Goal: Task Accomplishment & Management: Manage account settings

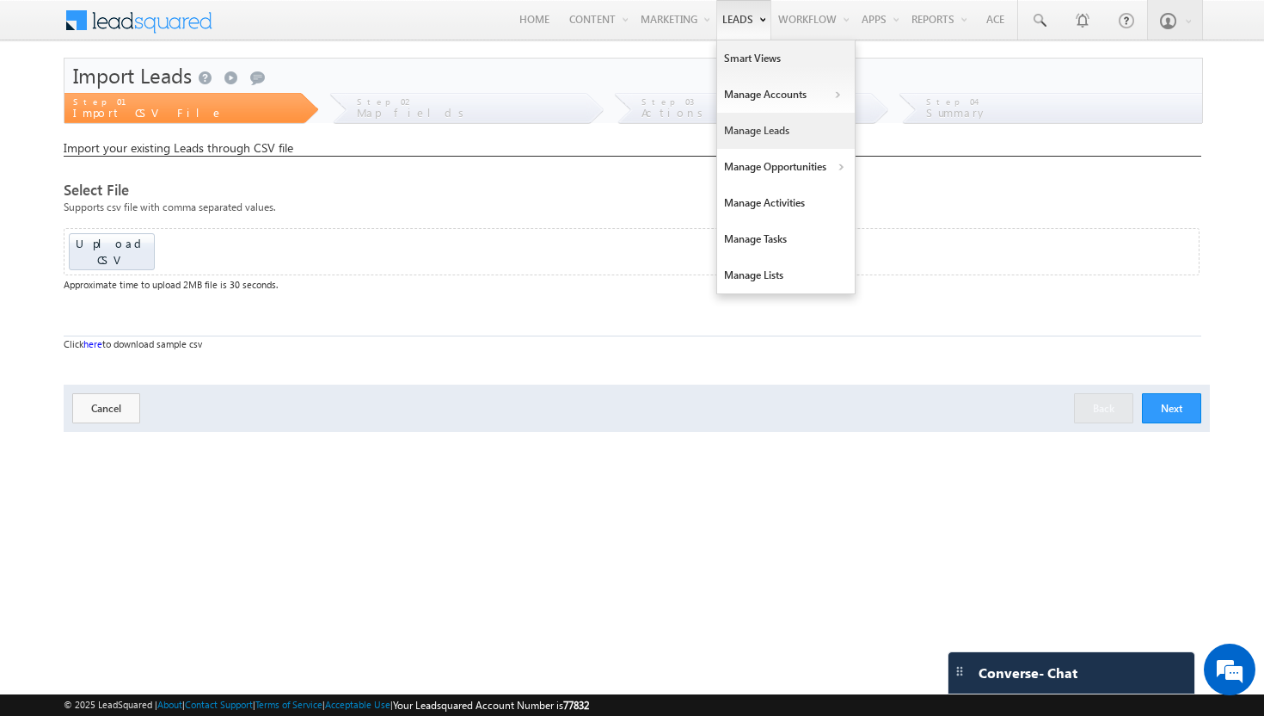
click at [759, 132] on link "Manage Leads" at bounding box center [786, 131] width 138 height 36
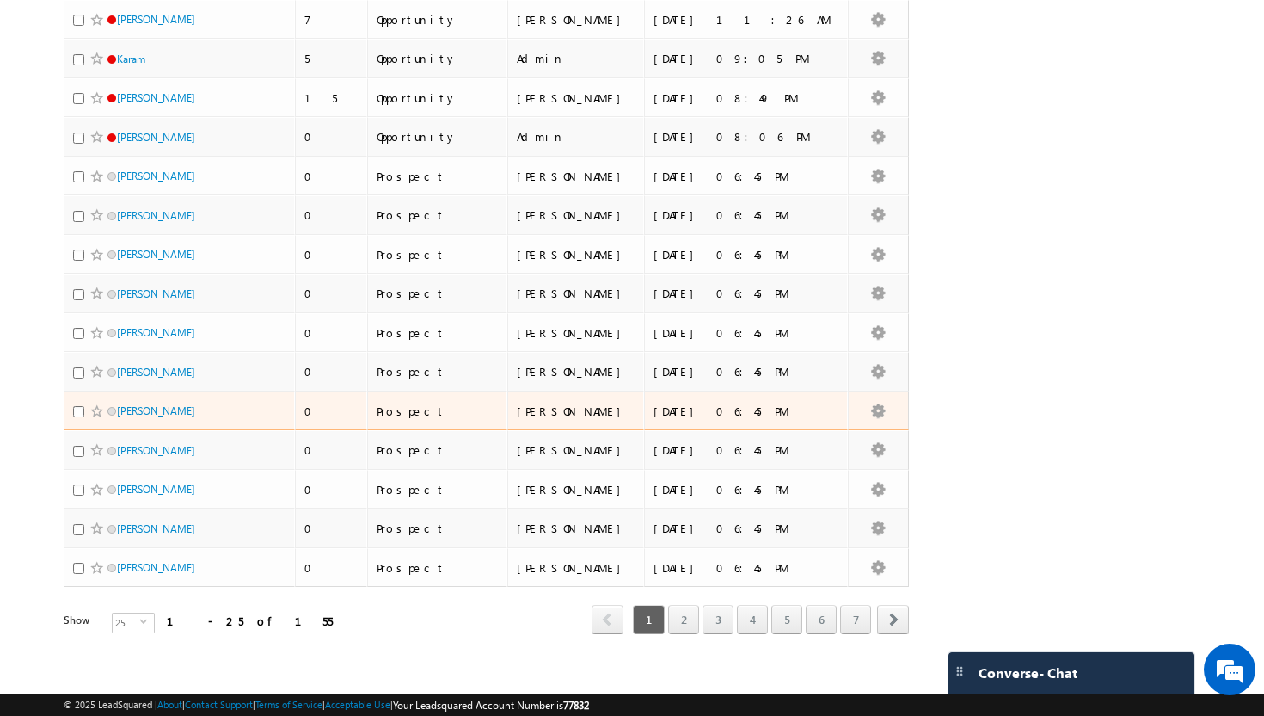
scroll to position [634, 0]
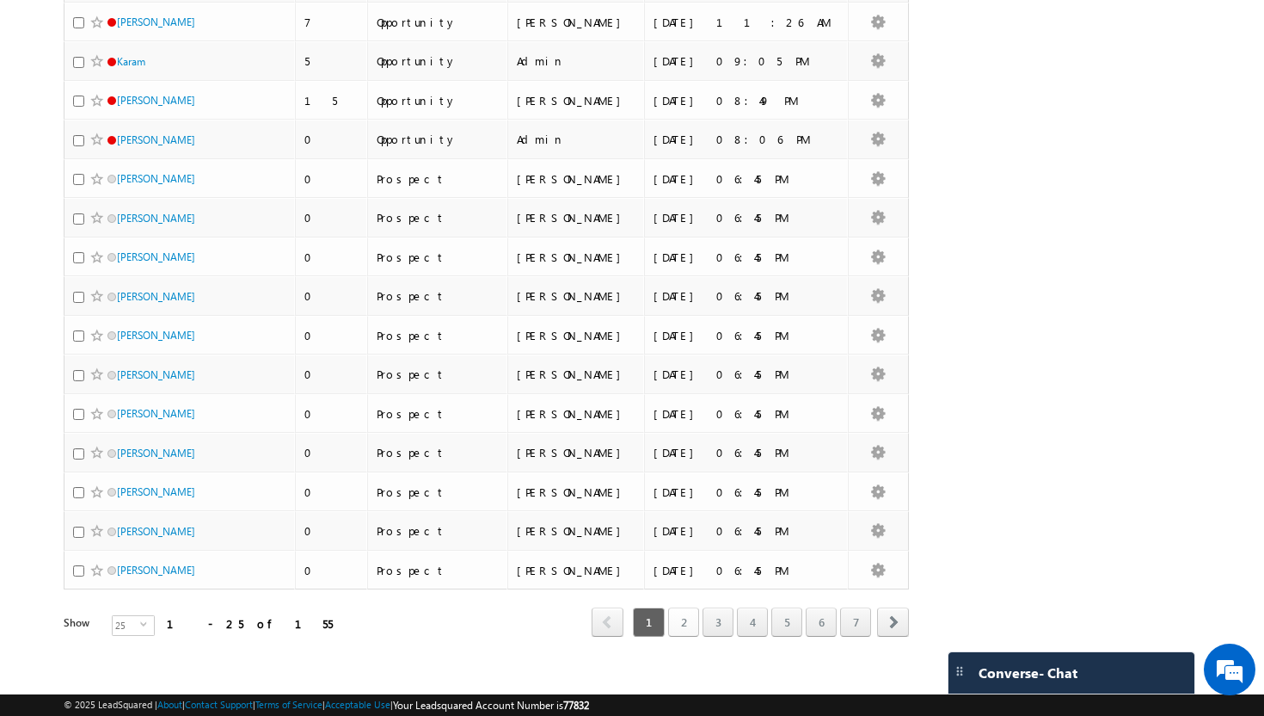
click at [672, 625] on link "2" at bounding box center [683, 621] width 31 height 29
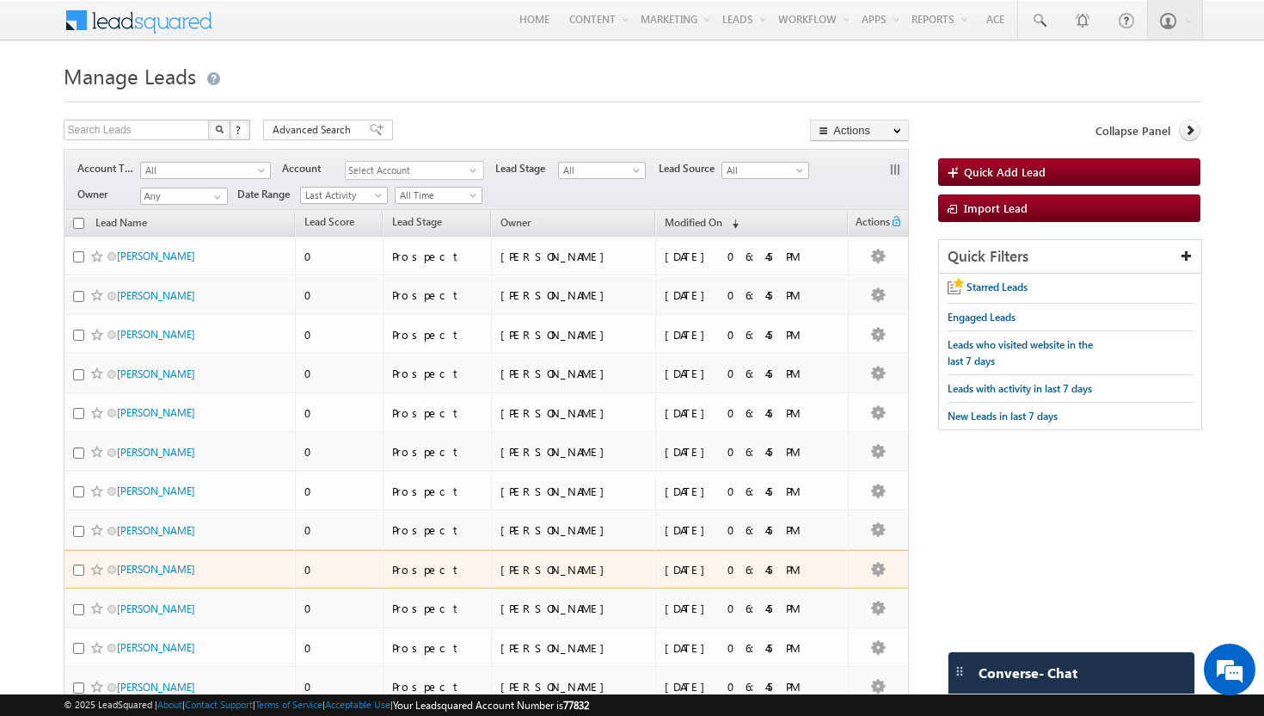
scroll to position [0, 0]
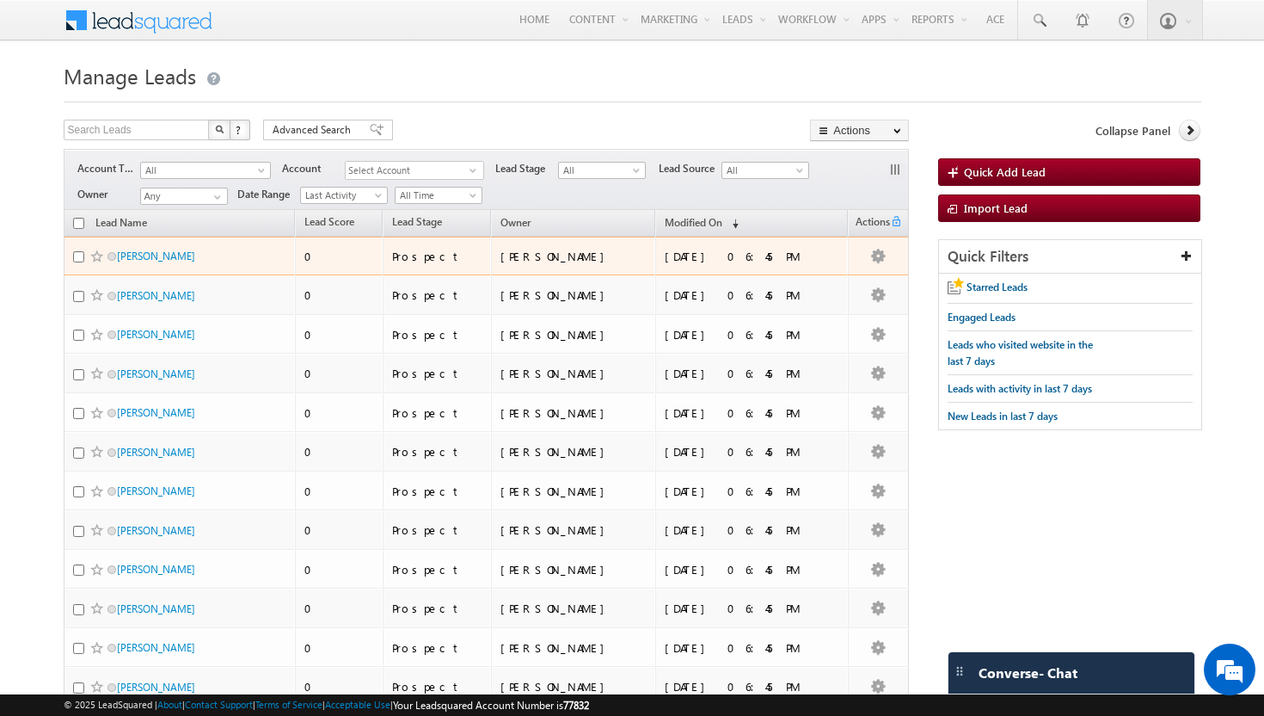
click at [244, 253] on div "Shannon Smith" at bounding box center [180, 260] width 215 height 24
click at [154, 256] on link "Shannon Smith" at bounding box center [156, 255] width 78 height 13
click at [427, 256] on td "Prospect" at bounding box center [437, 256] width 108 height 40
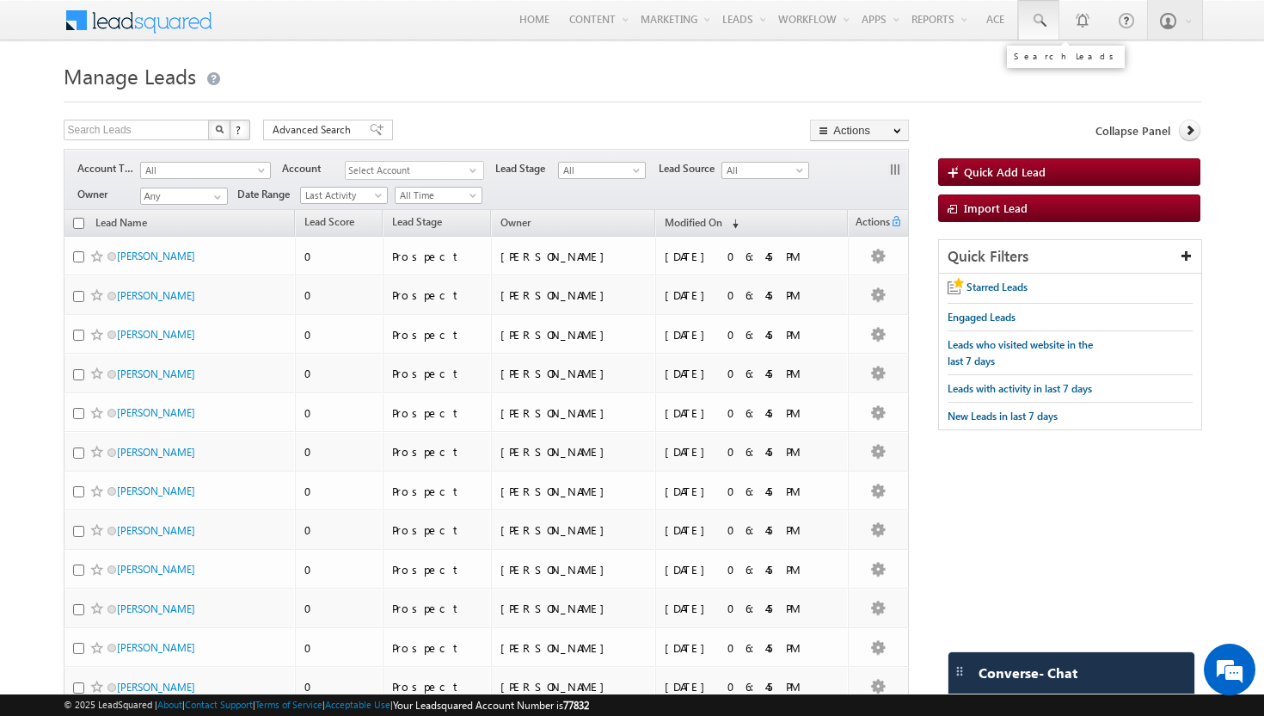
click at [1035, 21] on span at bounding box center [1038, 20] width 17 height 17
click at [1057, 72] on input "text" at bounding box center [1131, 67] width 233 height 21
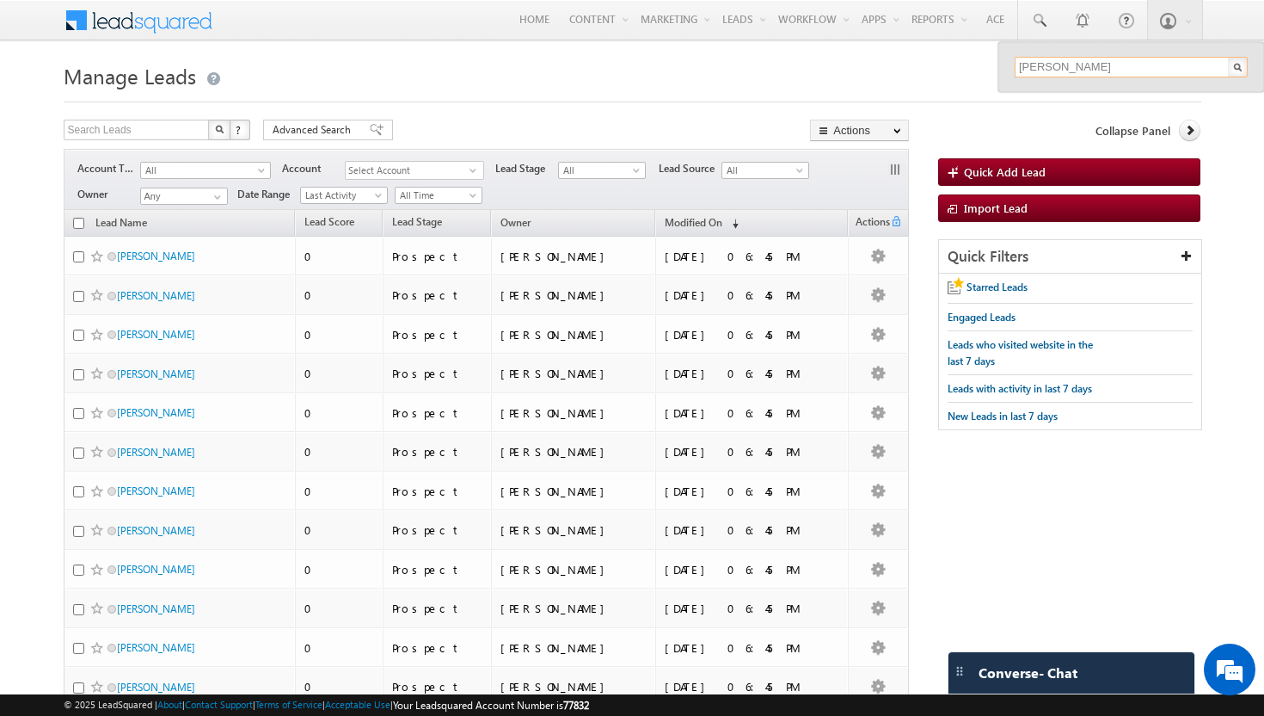
type input "bruce"
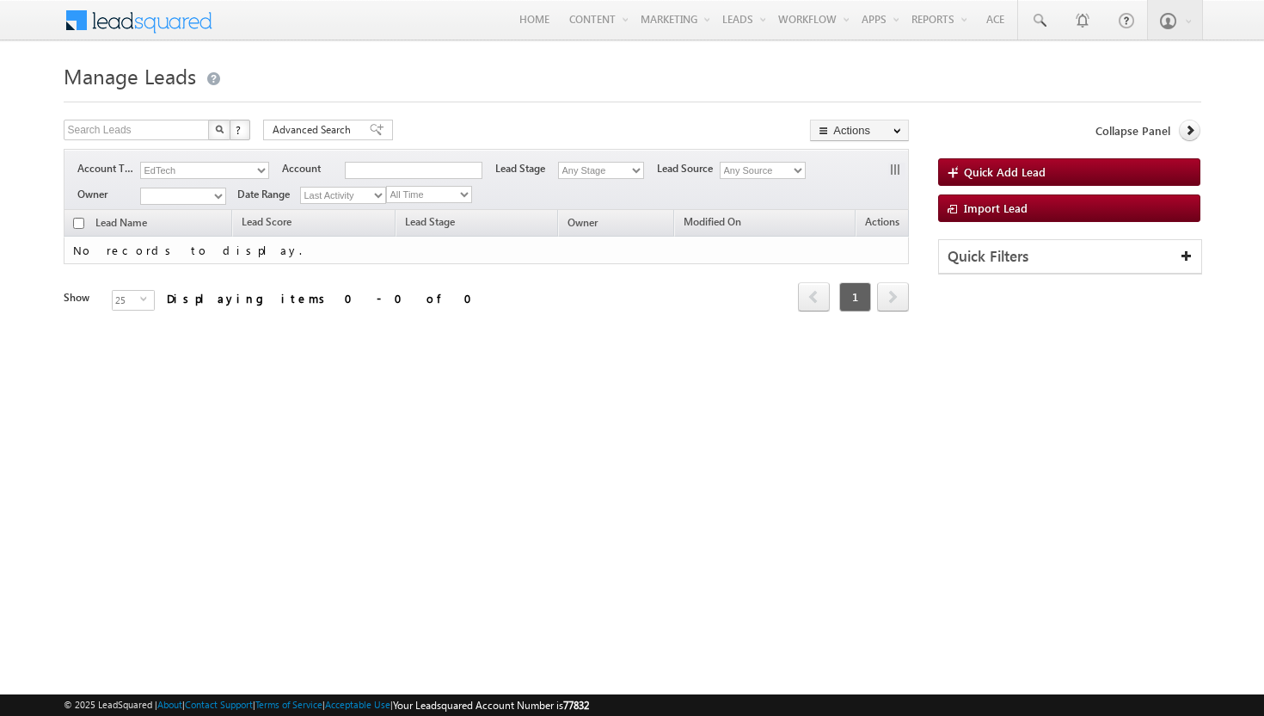
type input "bruce"
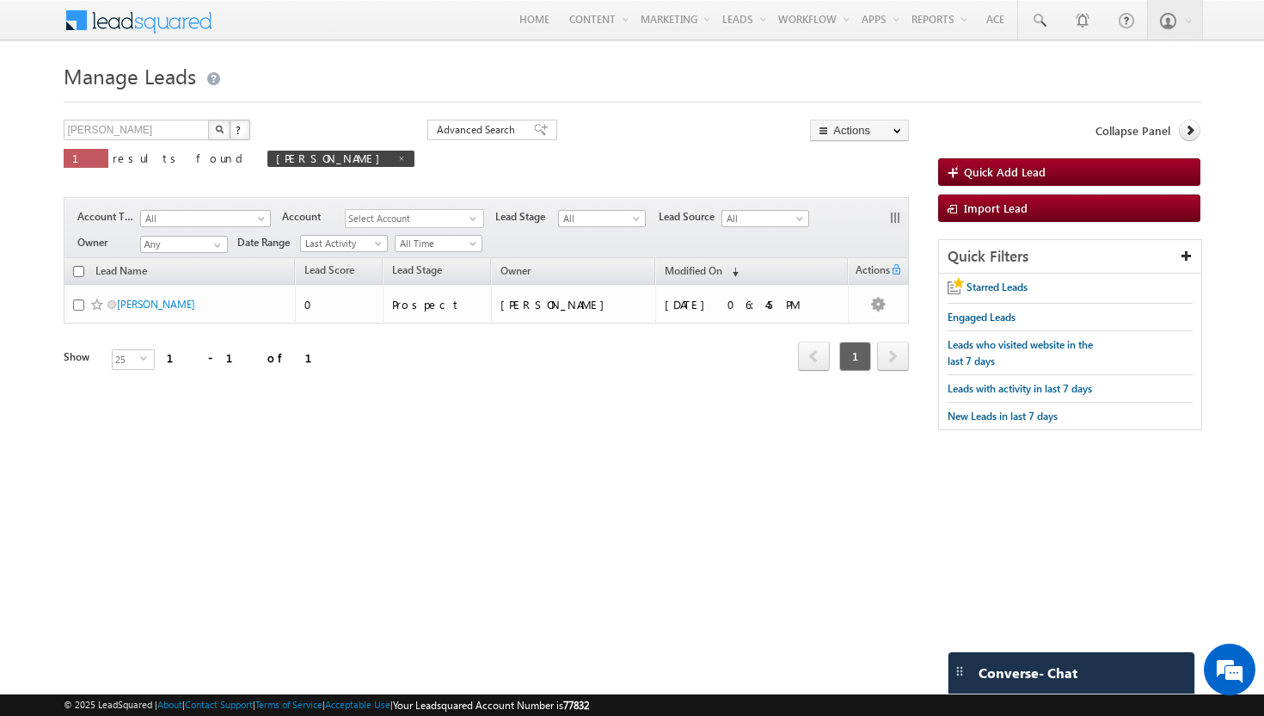
click at [141, 28] on span at bounding box center [150, 18] width 125 height 30
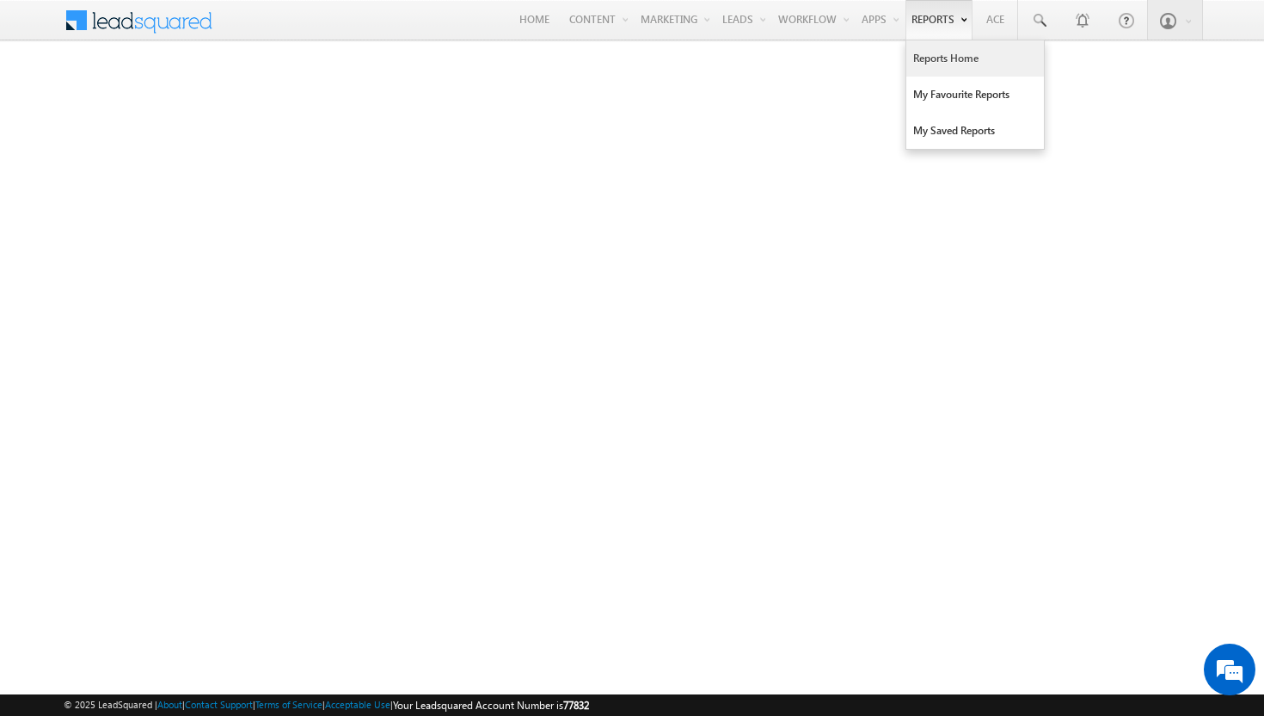
click at [947, 58] on link "Reports Home" at bounding box center [975, 58] width 138 height 36
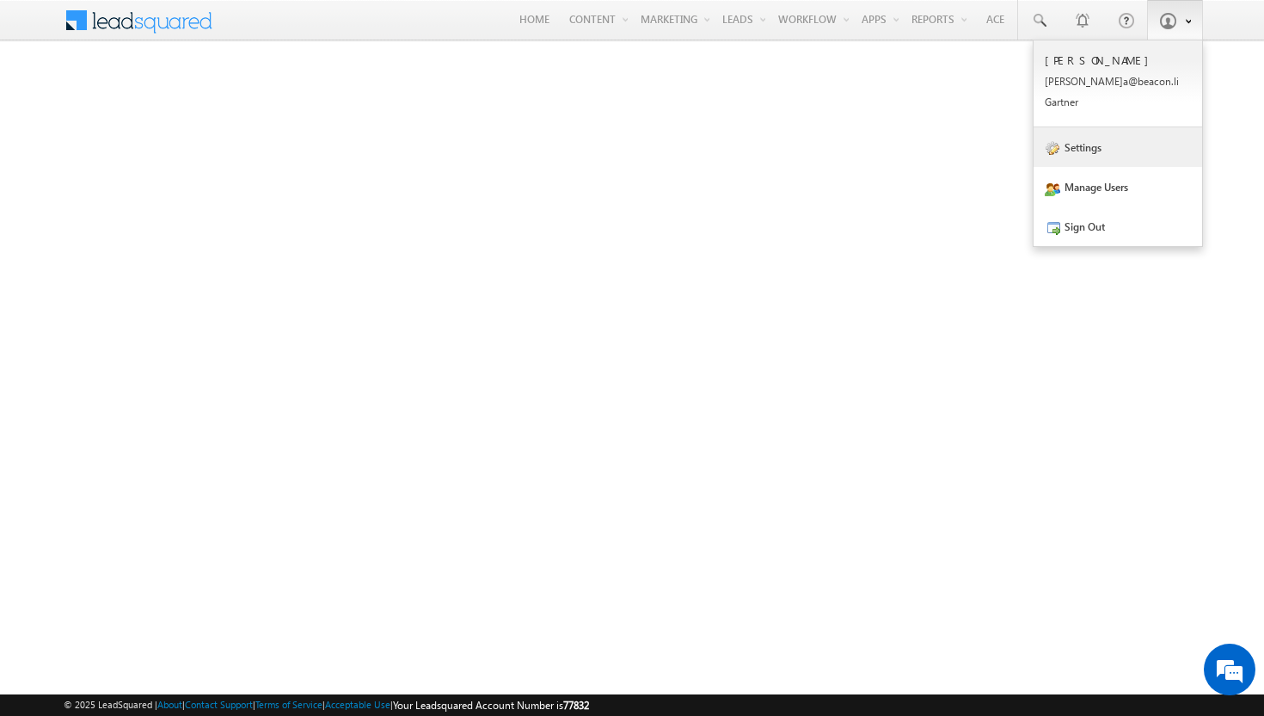
click at [1095, 151] on link "Settings" at bounding box center [1118, 147] width 169 height 40
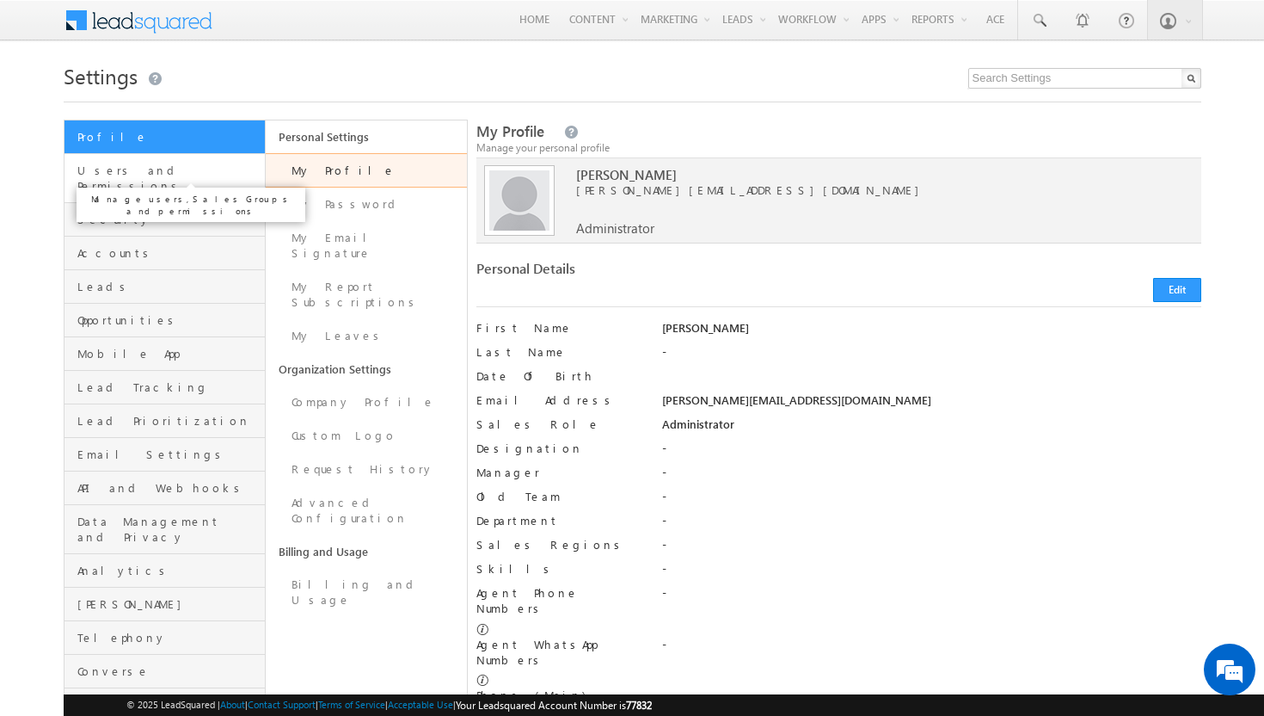
click at [128, 169] on span "Users and Permissions" at bounding box center [168, 178] width 183 height 31
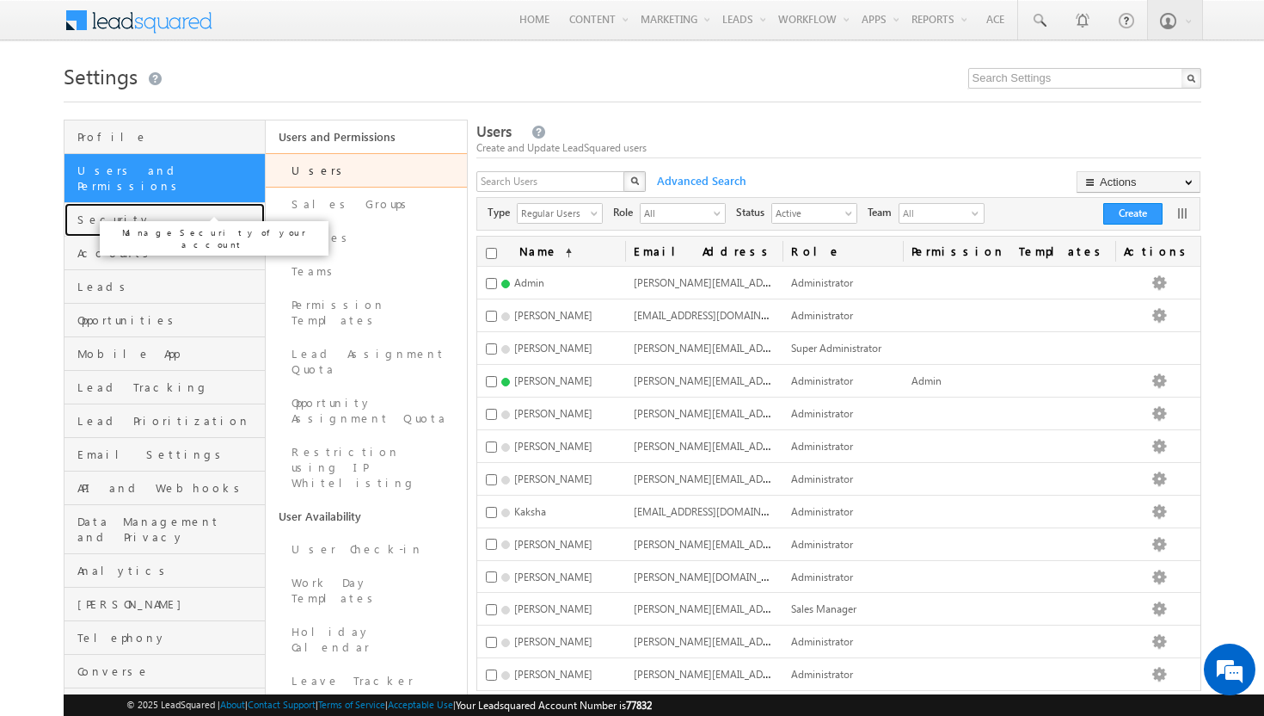
click at [129, 212] on span "Security" at bounding box center [168, 219] width 183 height 15
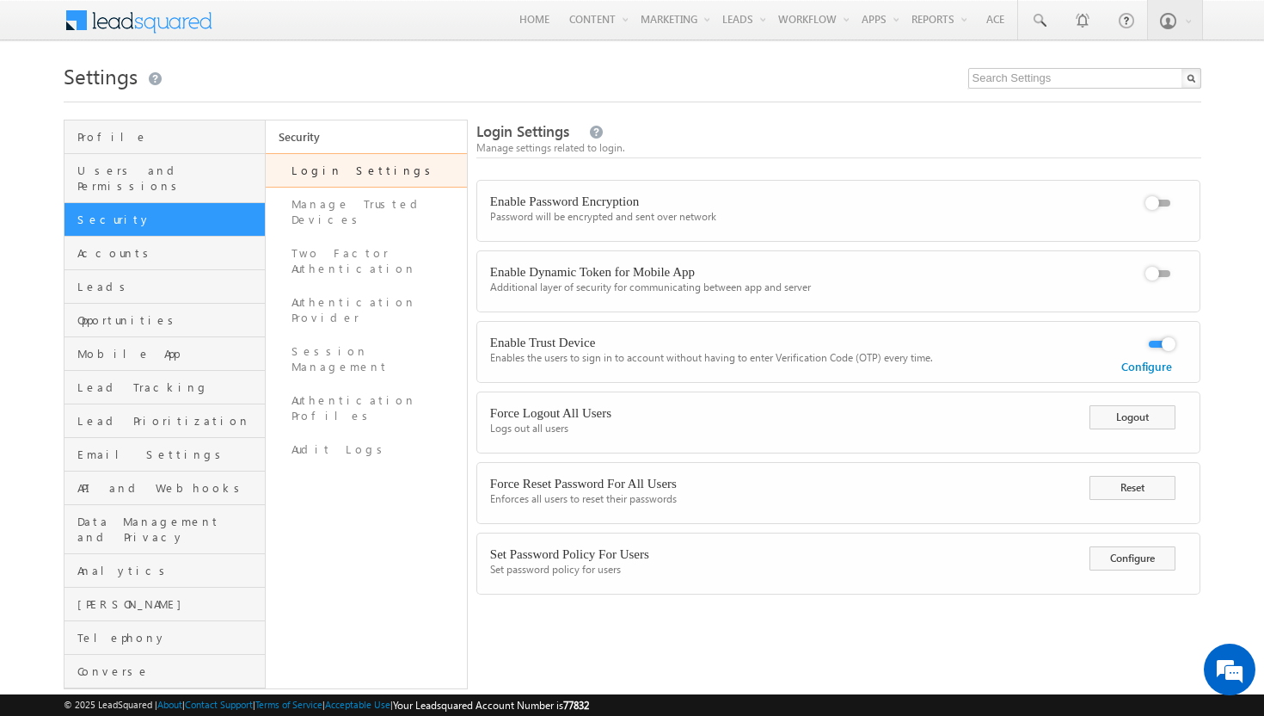
click at [145, 30] on span at bounding box center [150, 18] width 125 height 30
